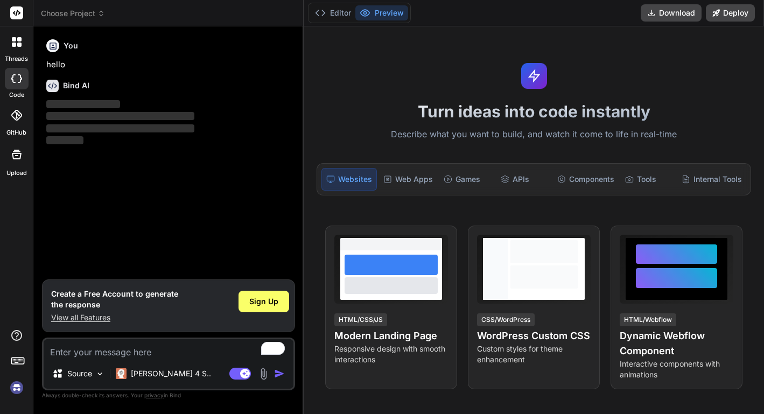
type textarea "x"
click at [177, 356] on textarea "To enrich screen reader interactions, please activate Accessibility in Grammarl…" at bounding box center [169, 348] width 250 height 19
click at [185, 350] on textarea "To enrich screen reader interactions, please activate Accessibility in Grammarl…" at bounding box center [169, 348] width 250 height 19
paste textarea "# WooCommerce Custom Simple Label Addon Plugin - Detailed Explanation ## Overvi…"
type textarea "# WooCommerce Custom Simple Label Addon Plugin - Detailed Explanation ## Overvi…"
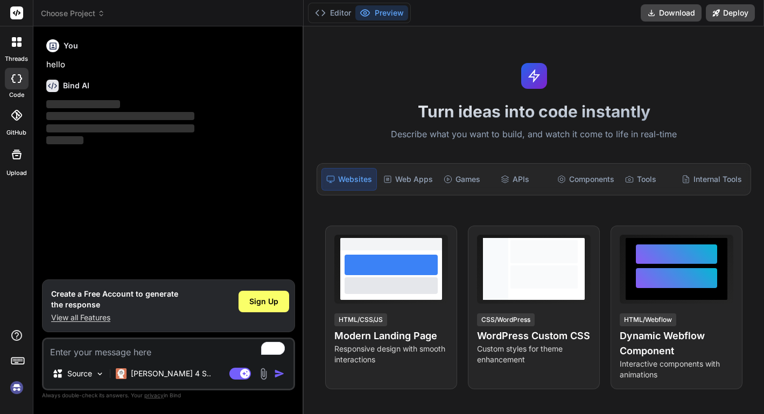
type textarea "x"
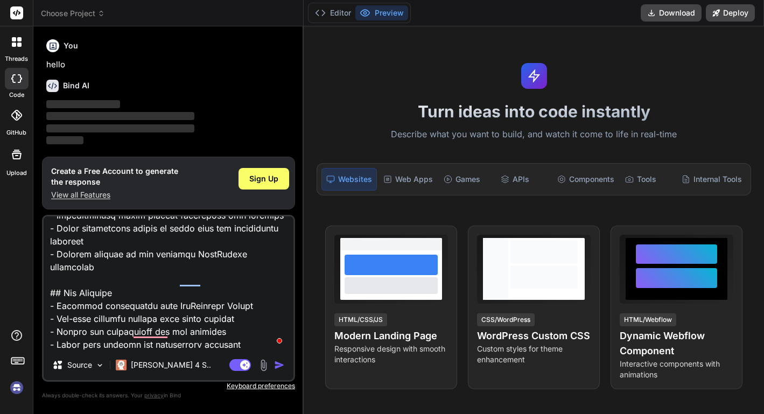
type textarea "# WooCommerce Custom Simple Label Addon Plugin - Detailed Explanation ## Overvi…"
click at [279, 364] on img "button" at bounding box center [279, 364] width 11 height 11
click at [22, 389] on img at bounding box center [17, 387] width 18 height 18
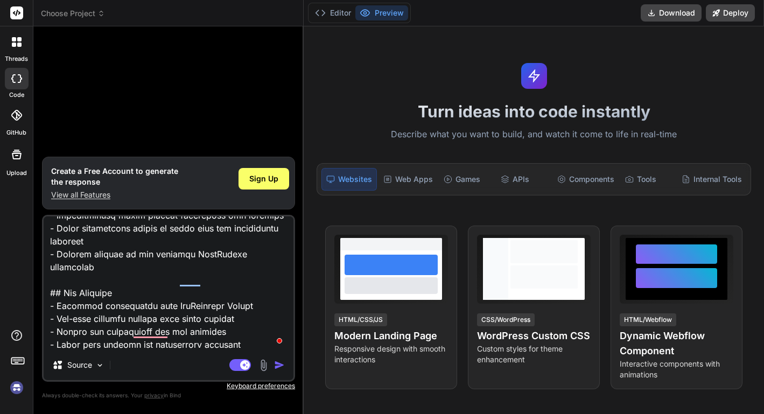
type textarea "x"
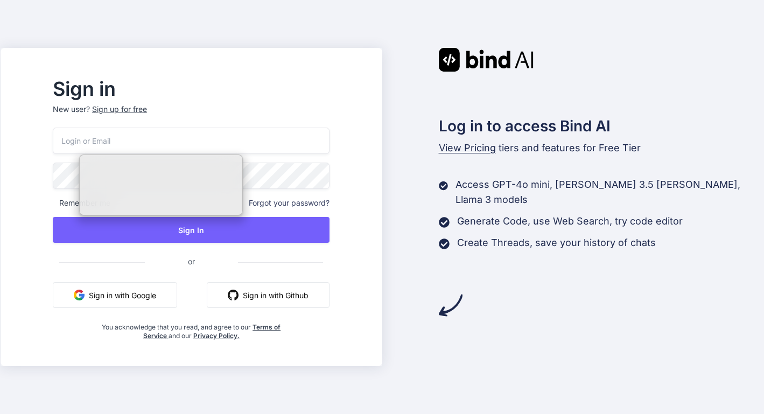
click at [210, 119] on p "New user? Sign up for free" at bounding box center [191, 116] width 277 height 24
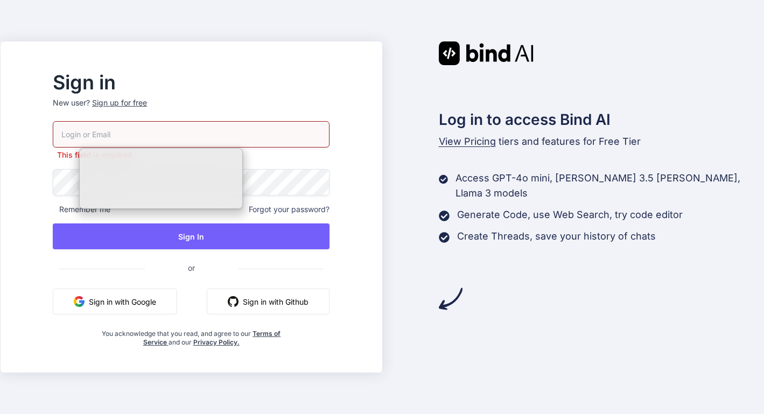
click at [197, 145] on input "email" at bounding box center [191, 134] width 277 height 26
type input "coreyaleln@gmail.com"
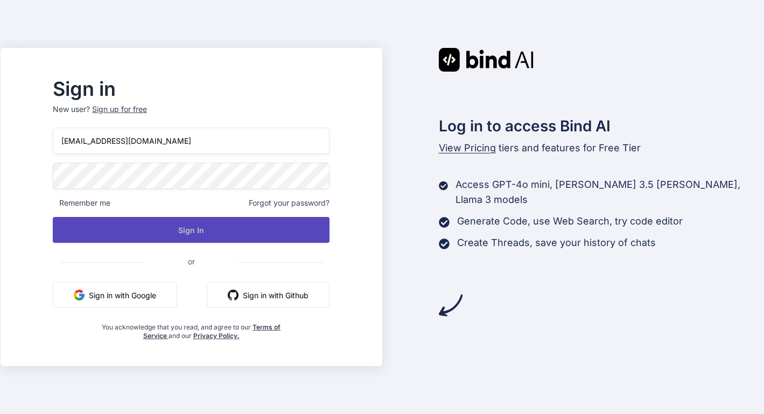
click at [253, 229] on button "Sign In" at bounding box center [191, 230] width 277 height 26
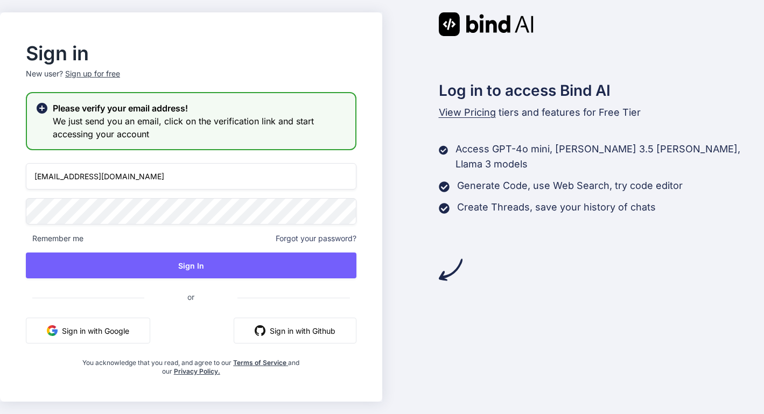
click at [320, 236] on span "Forgot your password?" at bounding box center [316, 238] width 81 height 11
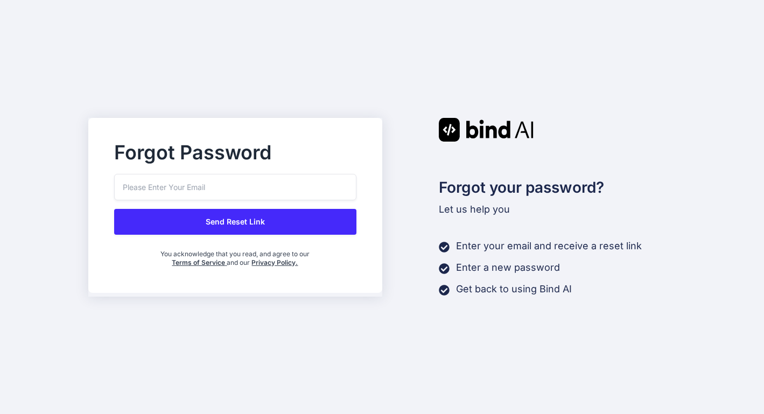
click at [315, 173] on div "Forgot Password" at bounding box center [235, 159] width 242 height 30
click at [315, 184] on input "email" at bounding box center [235, 187] width 242 height 26
type input "coreyallen@gmail.com"
click at [328, 210] on button "Send Reset Link" at bounding box center [235, 222] width 242 height 26
click at [282, 217] on button "Send Reset Link" at bounding box center [235, 222] width 242 height 26
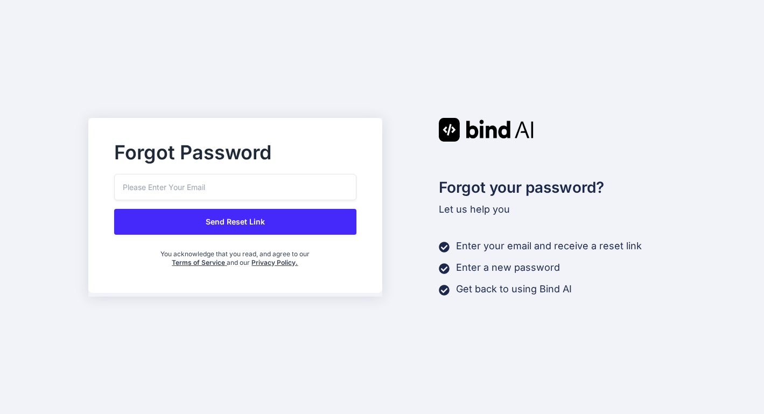
click at [387, 59] on div "Forgot Password Send Reset Link You acknowledge that you read, and agree to our…" at bounding box center [382, 207] width 764 height 414
click at [636, 108] on div "Forgot Password Send Reset Link You acknowledge that you read, and agree to our…" at bounding box center [382, 207] width 764 height 414
